Goal: Transaction & Acquisition: Purchase product/service

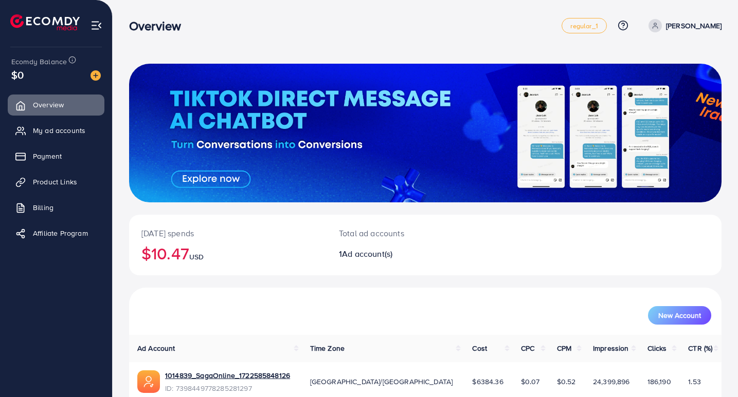
click at [94, 71] on img at bounding box center [95, 75] width 10 height 10
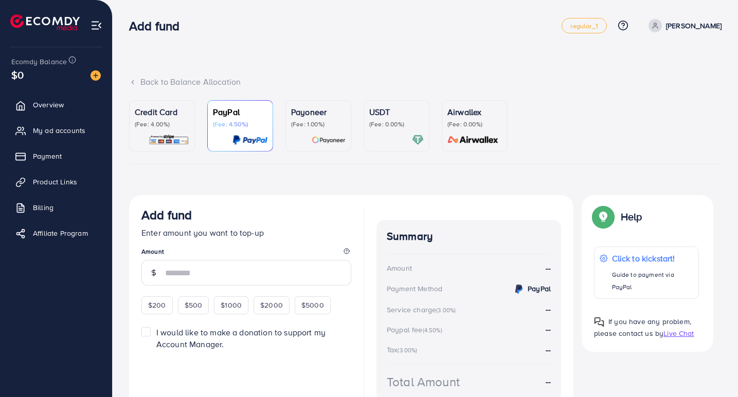
click at [141, 115] on p "Credit Card" at bounding box center [162, 112] width 54 height 12
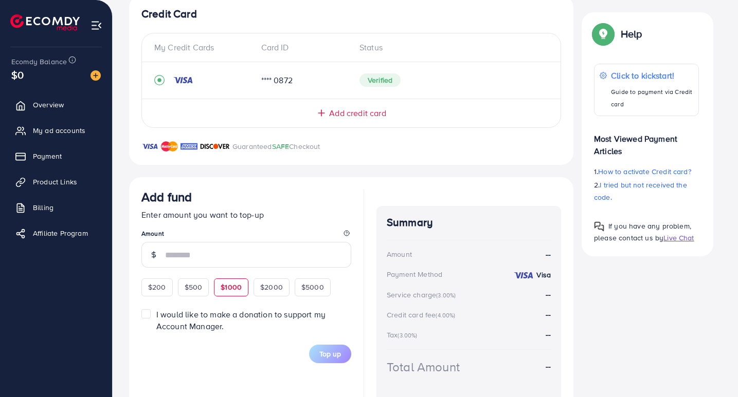
scroll to position [206, 0]
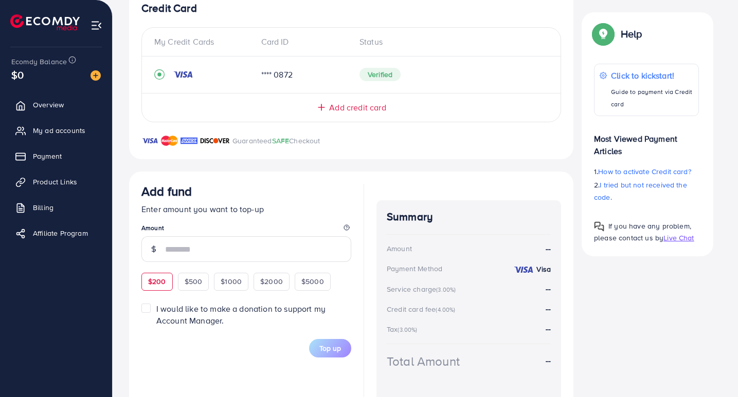
click at [161, 280] on span "$200" at bounding box center [157, 282] width 18 height 10
type input "***"
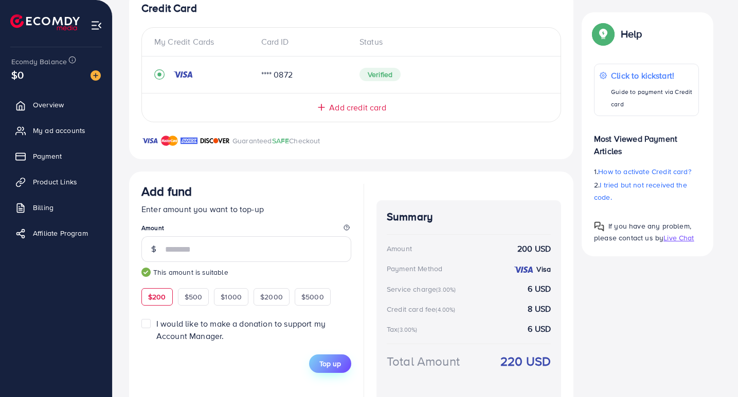
click at [324, 362] on span "Top up" at bounding box center [330, 364] width 22 height 10
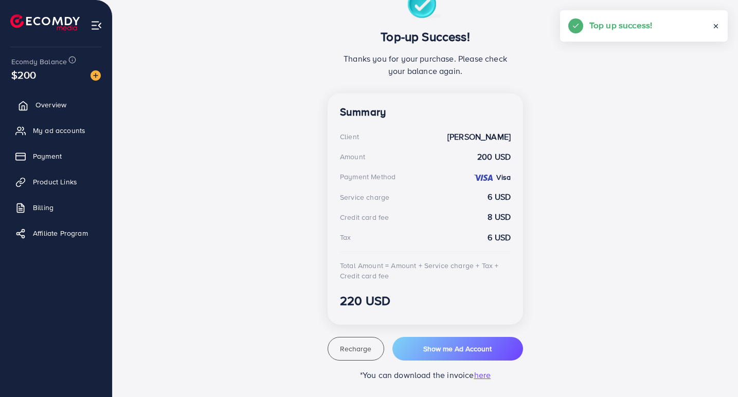
click at [57, 108] on span "Overview" at bounding box center [50, 105] width 31 height 10
